Goal: Task Accomplishment & Management: Use online tool/utility

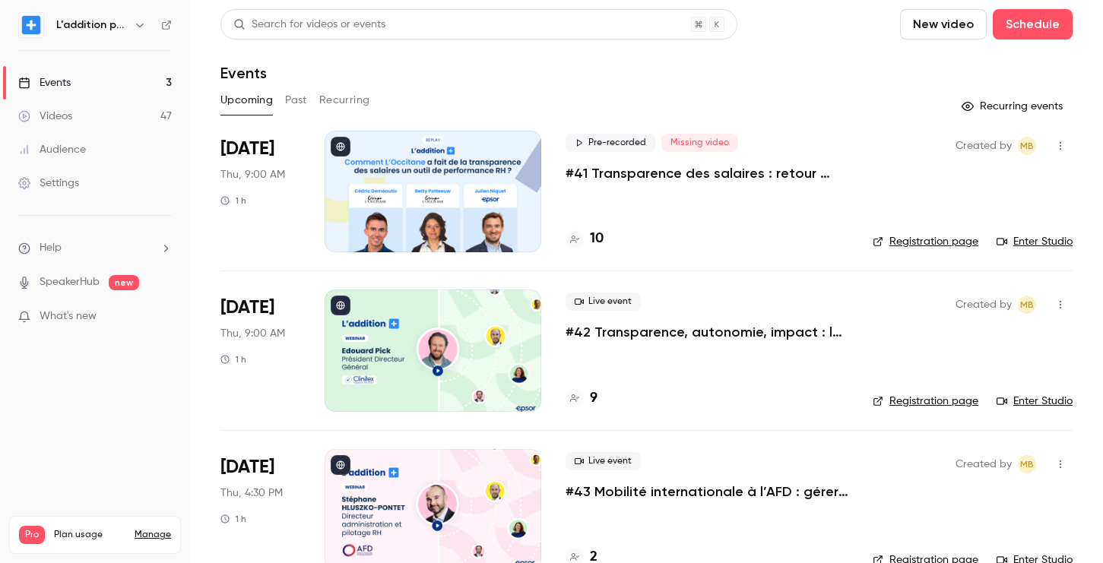
scroll to position [35, 0]
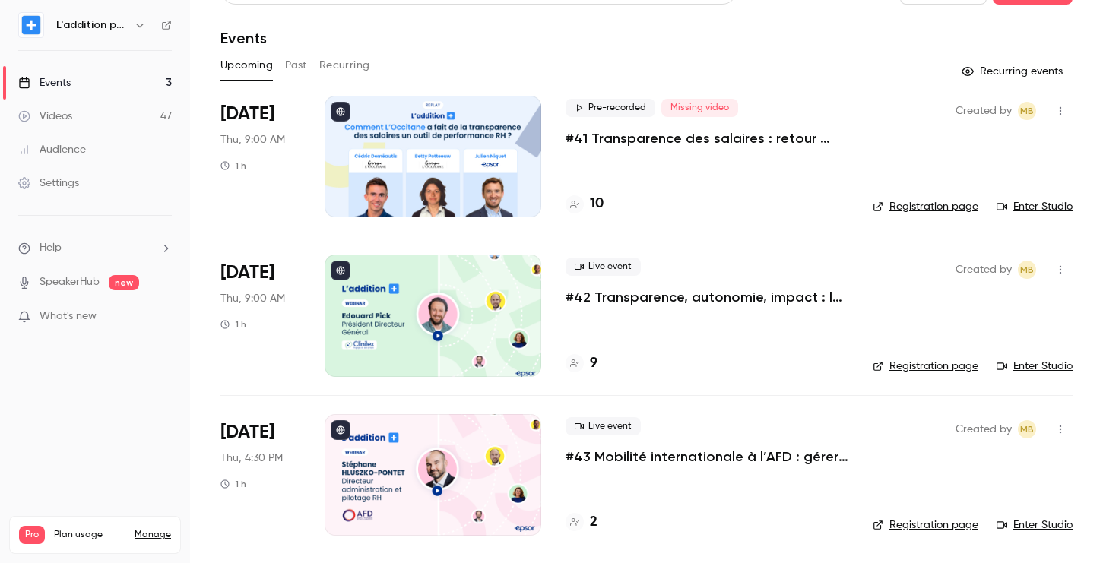
click at [613, 150] on div "Pre-recorded Missing video #41 Transparence des salaires : retour d'expérience …" at bounding box center [707, 157] width 283 height 122
click at [611, 135] on p "#41 Transparence des salaires : retour d'expérience de L'Occitane" at bounding box center [707, 138] width 283 height 18
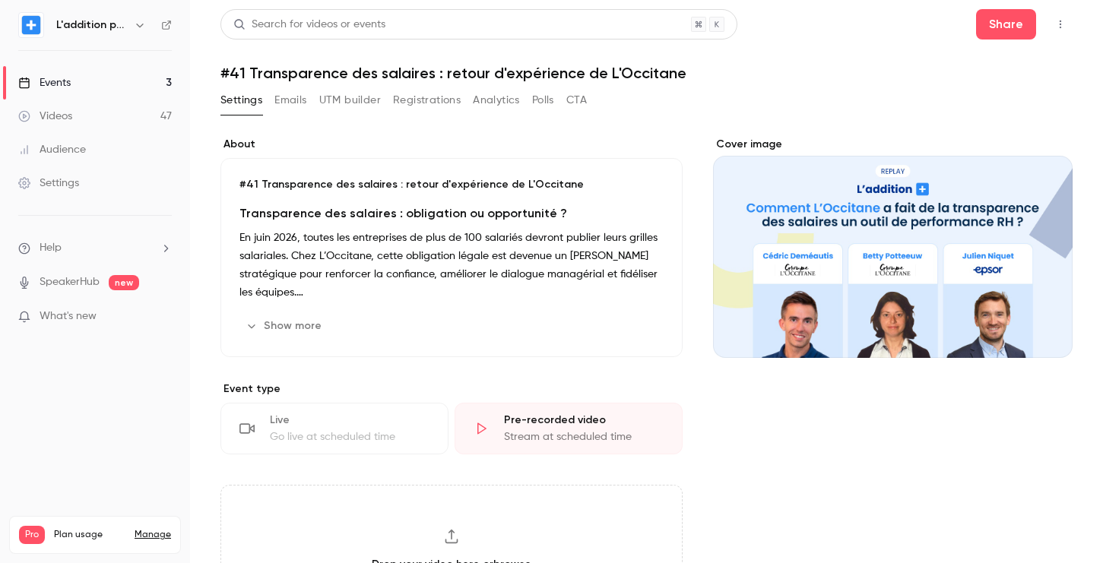
click at [350, 105] on button "UTM builder" at bounding box center [350, 100] width 62 height 24
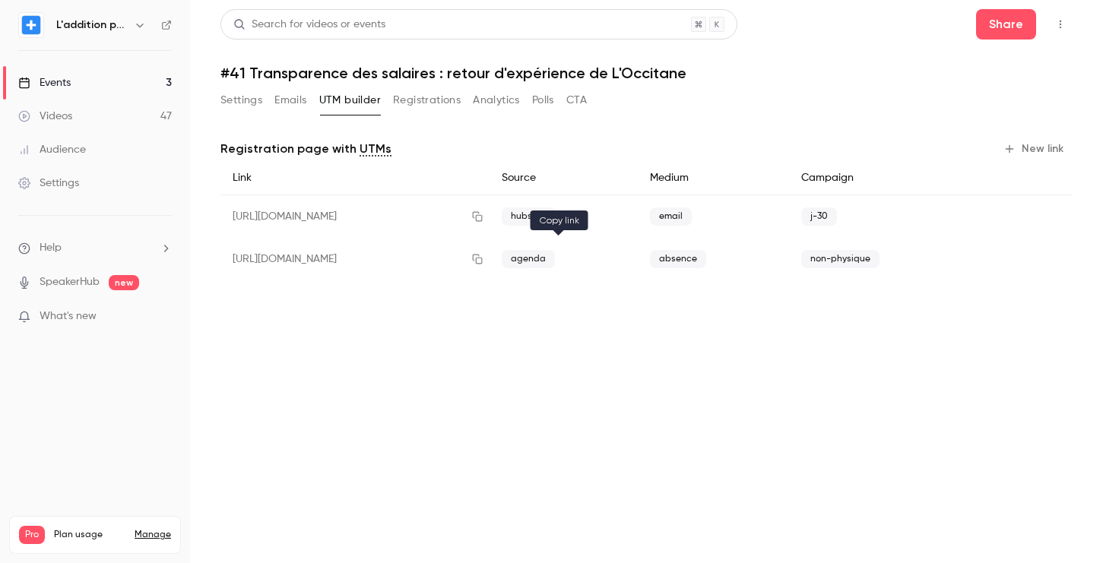
click at [483, 257] on icon "button" at bounding box center [477, 259] width 12 height 11
click at [79, 74] on link "Events 3" at bounding box center [95, 82] width 190 height 33
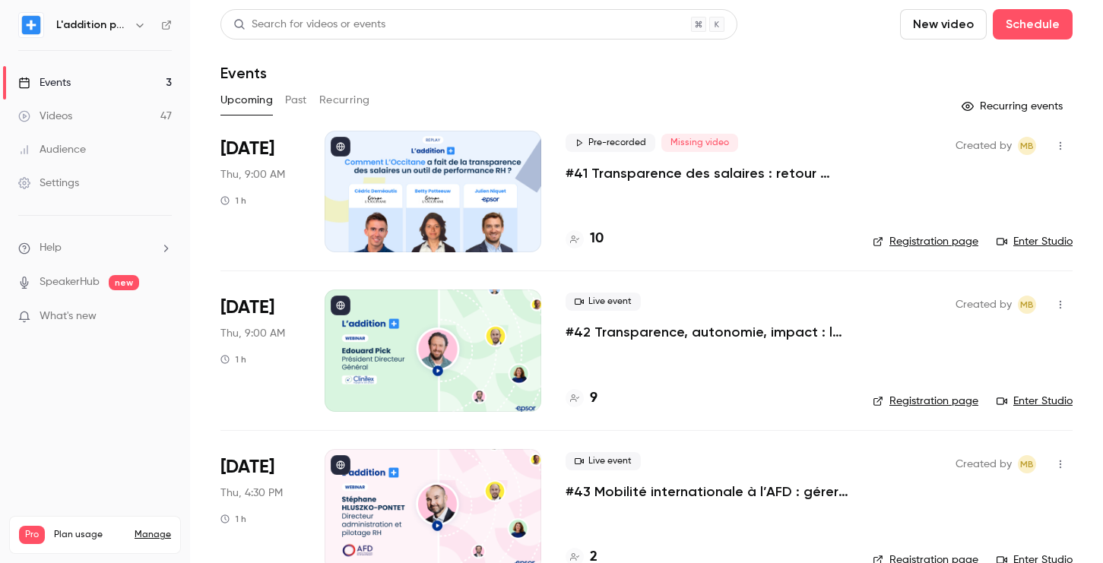
click at [664, 227] on div "Pre-recorded Missing video #41 Transparence des salaires : retour d'expérience …" at bounding box center [707, 192] width 283 height 122
click at [633, 165] on p "#41 Transparence des salaires : retour d'expérience de L'Occitane" at bounding box center [707, 173] width 283 height 18
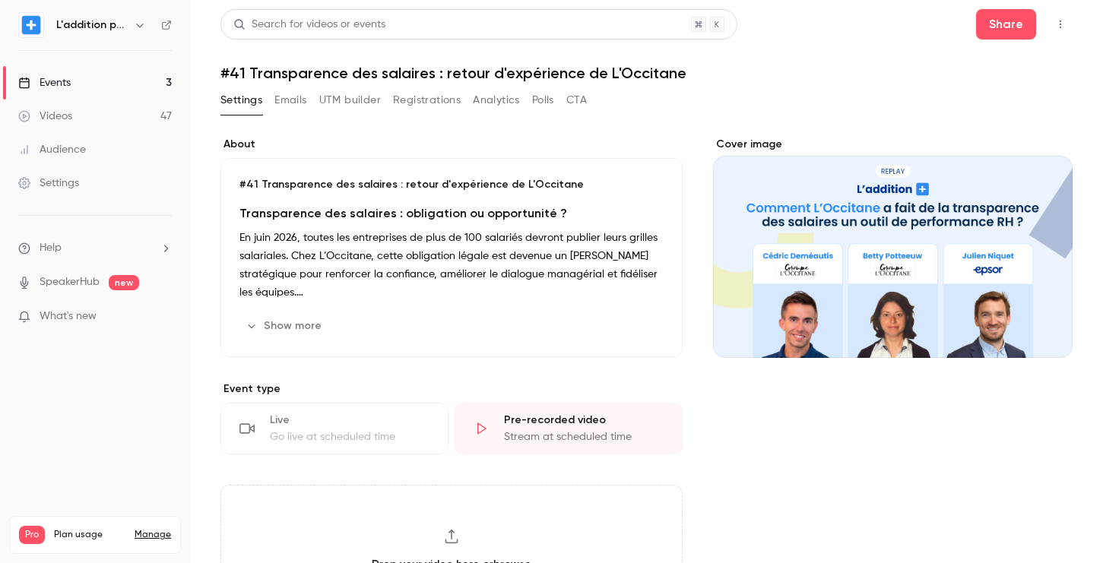
click at [436, 105] on button "Registrations" at bounding box center [427, 100] width 68 height 24
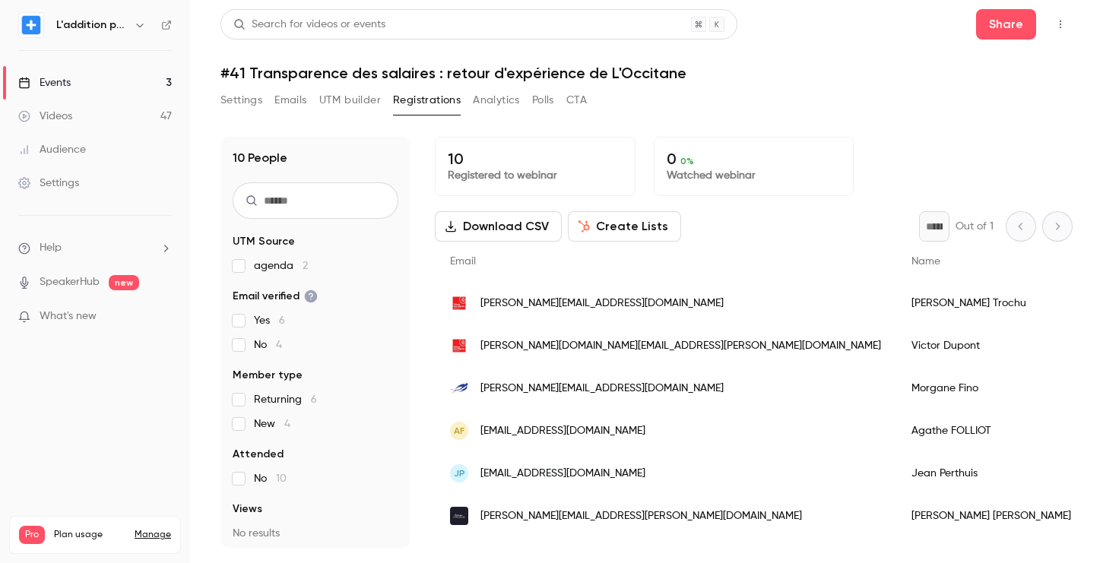
click at [84, 74] on link "Events 3" at bounding box center [95, 82] width 190 height 33
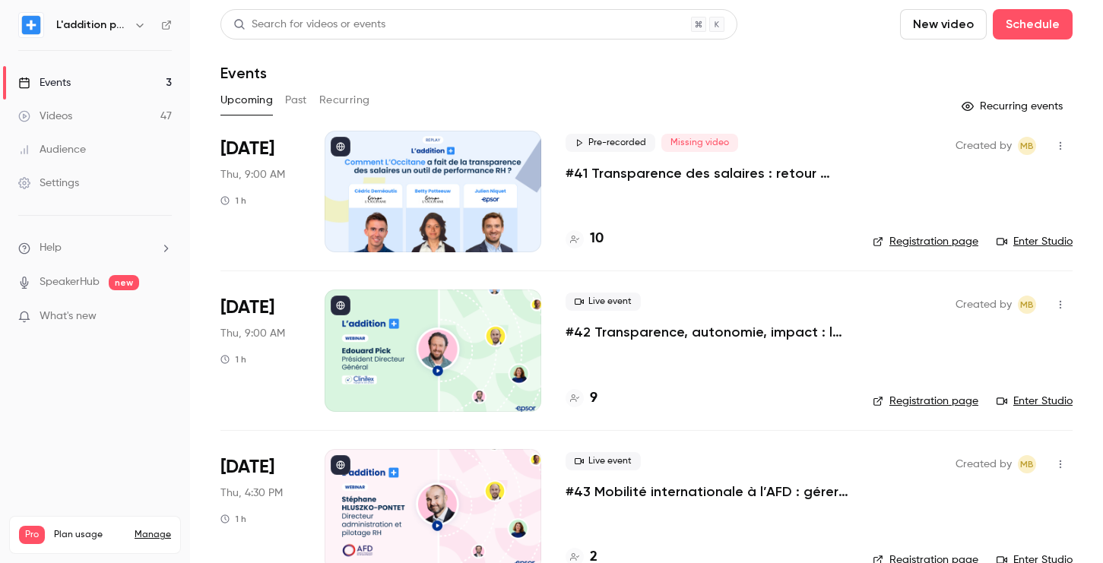
click at [647, 173] on p "#41 Transparence des salaires : retour d'expérience de L'Occitane" at bounding box center [707, 173] width 283 height 18
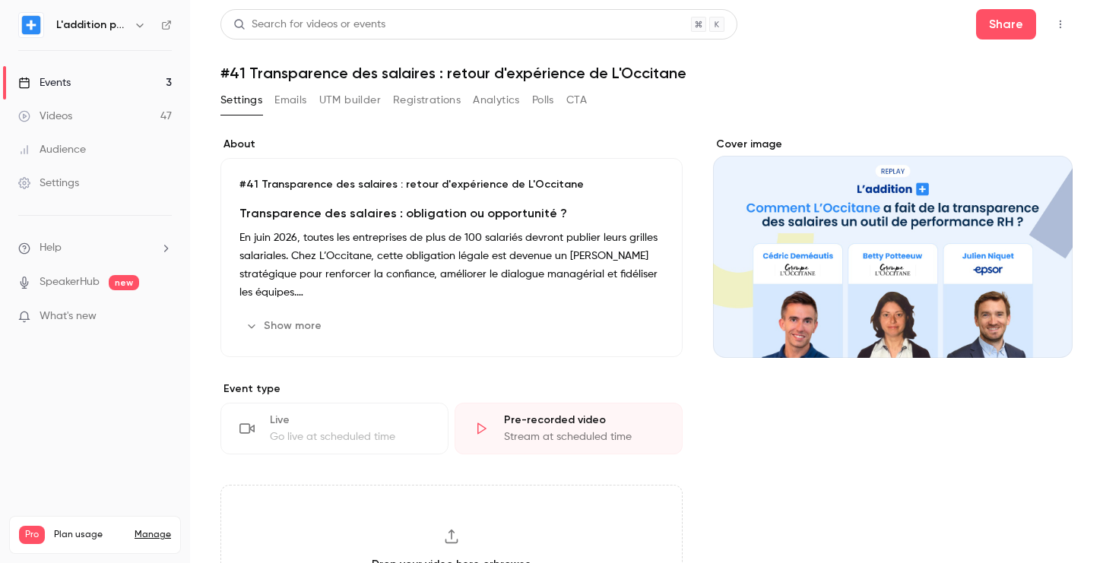
click at [453, 98] on button "Registrations" at bounding box center [427, 100] width 68 height 24
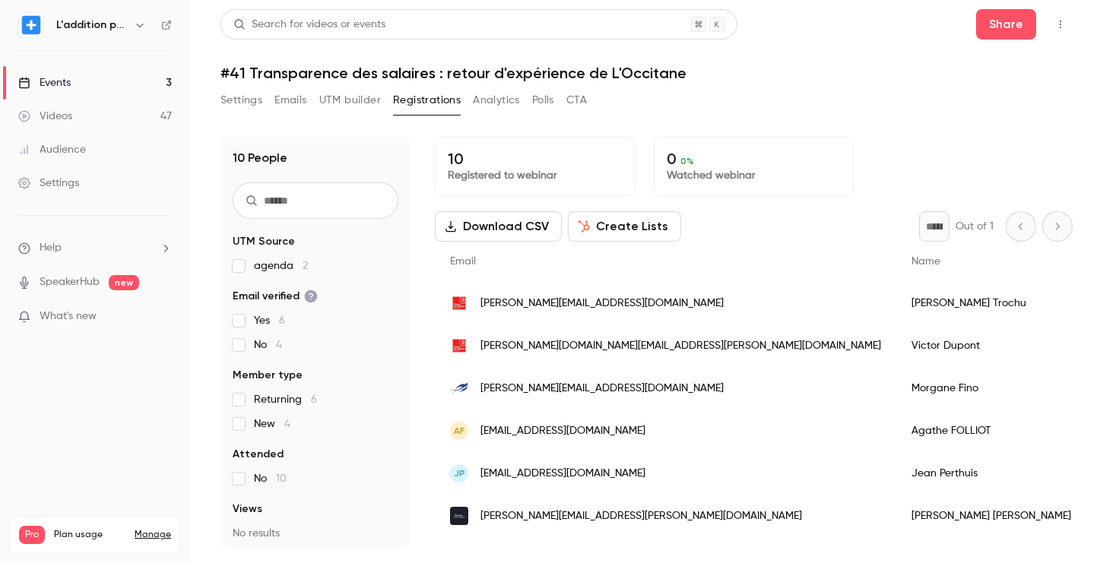
click at [353, 97] on button "UTM builder" at bounding box center [350, 100] width 62 height 24
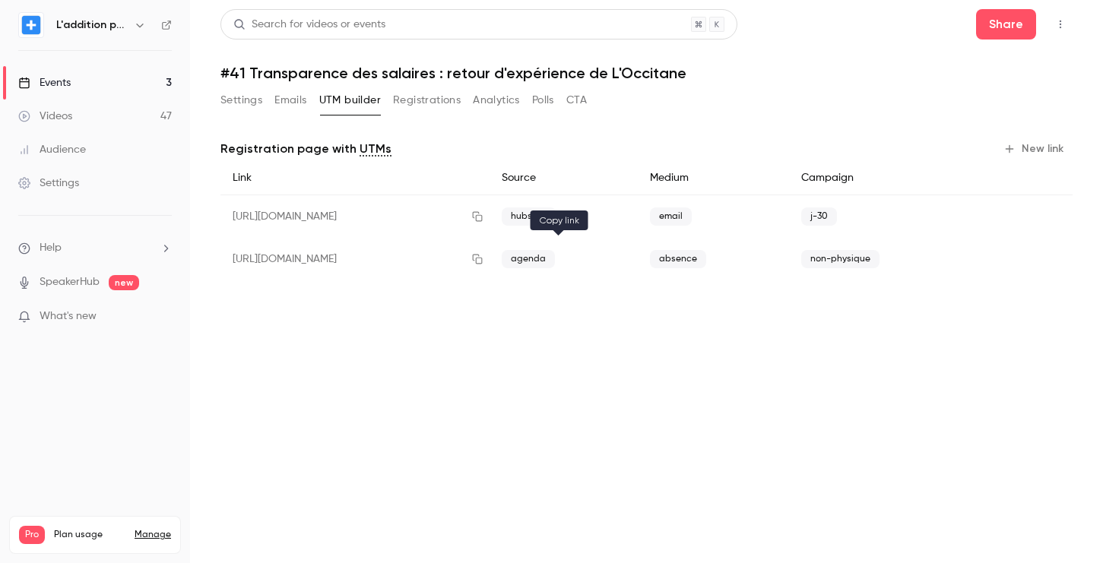
click at [483, 260] on icon "button" at bounding box center [477, 259] width 12 height 11
